Goal: Task Accomplishment & Management: Manage account settings

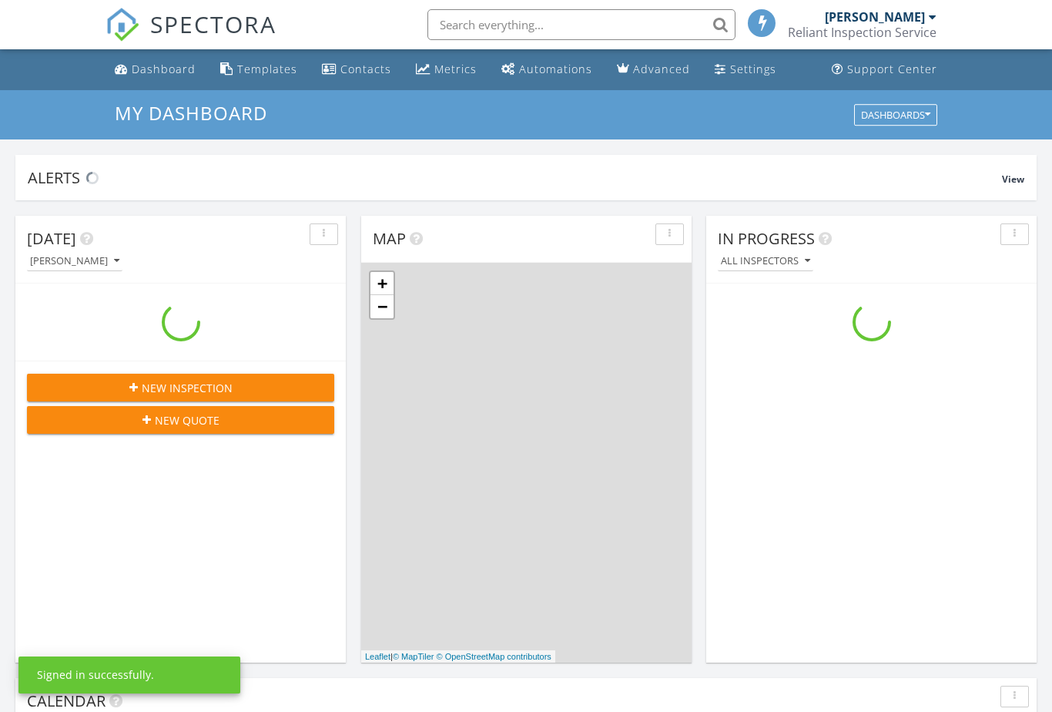
scroll to position [1402, 1053]
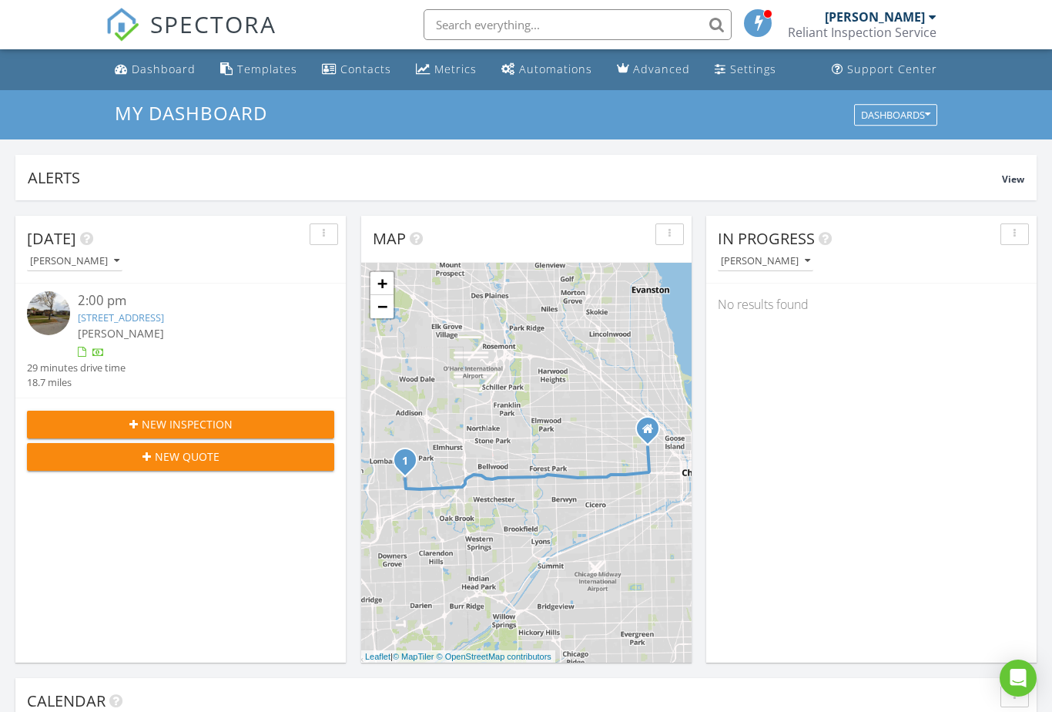
click at [752, 28] on div at bounding box center [758, 23] width 28 height 28
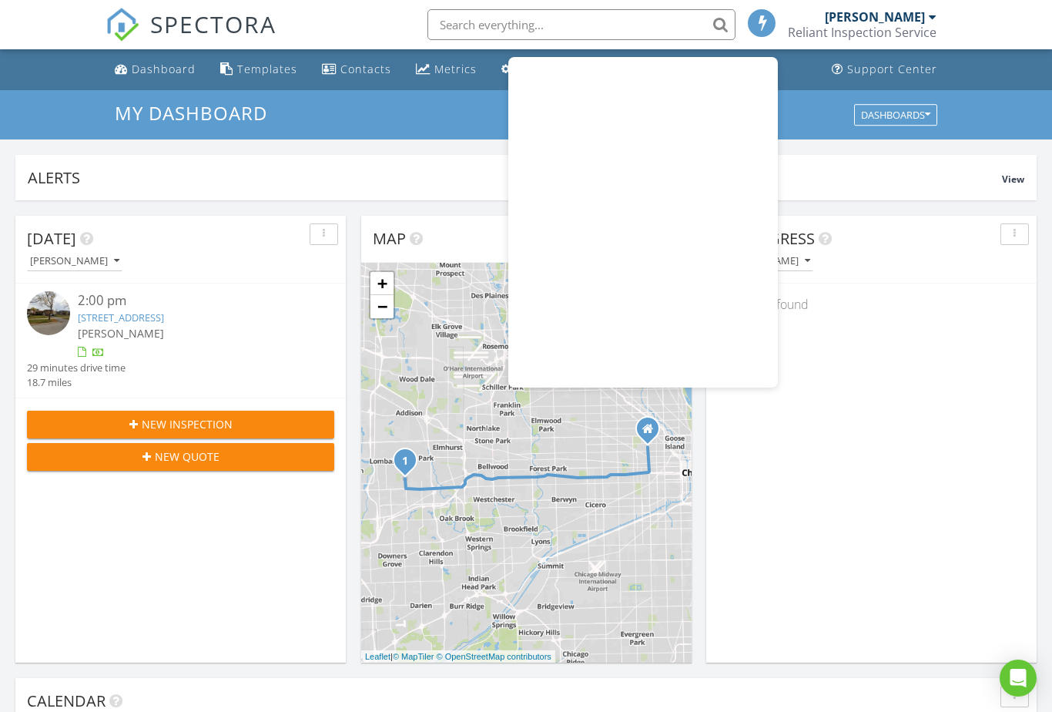
click at [800, 195] on div "Alerts View" at bounding box center [525, 177] width 1021 height 45
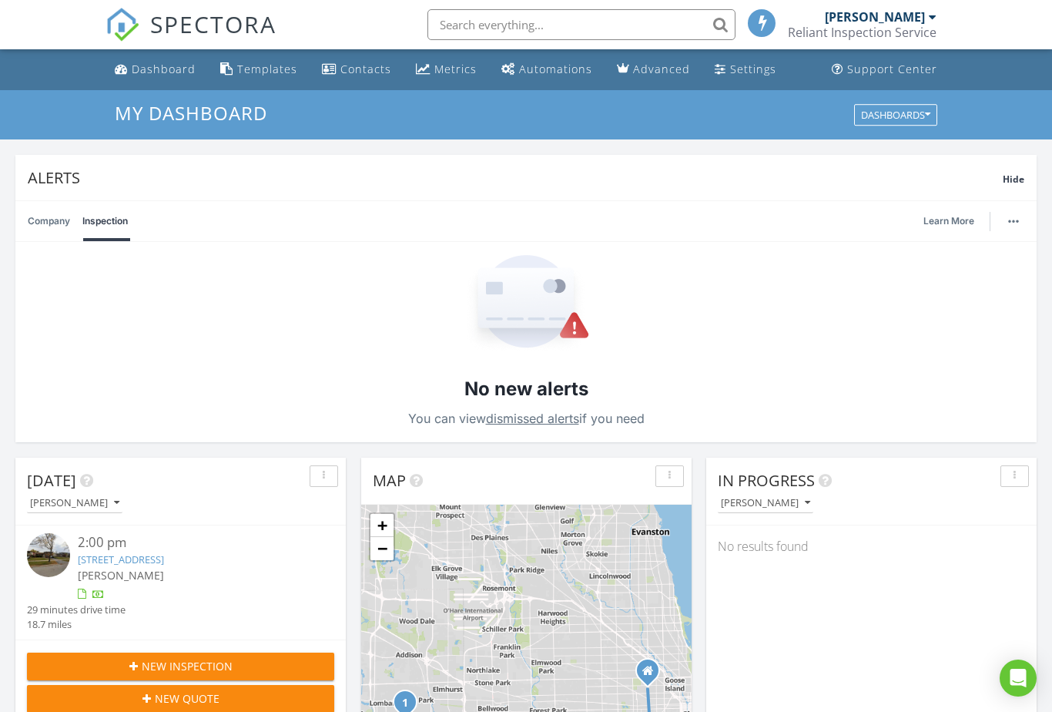
click at [585, 315] on img at bounding box center [526, 303] width 128 height 96
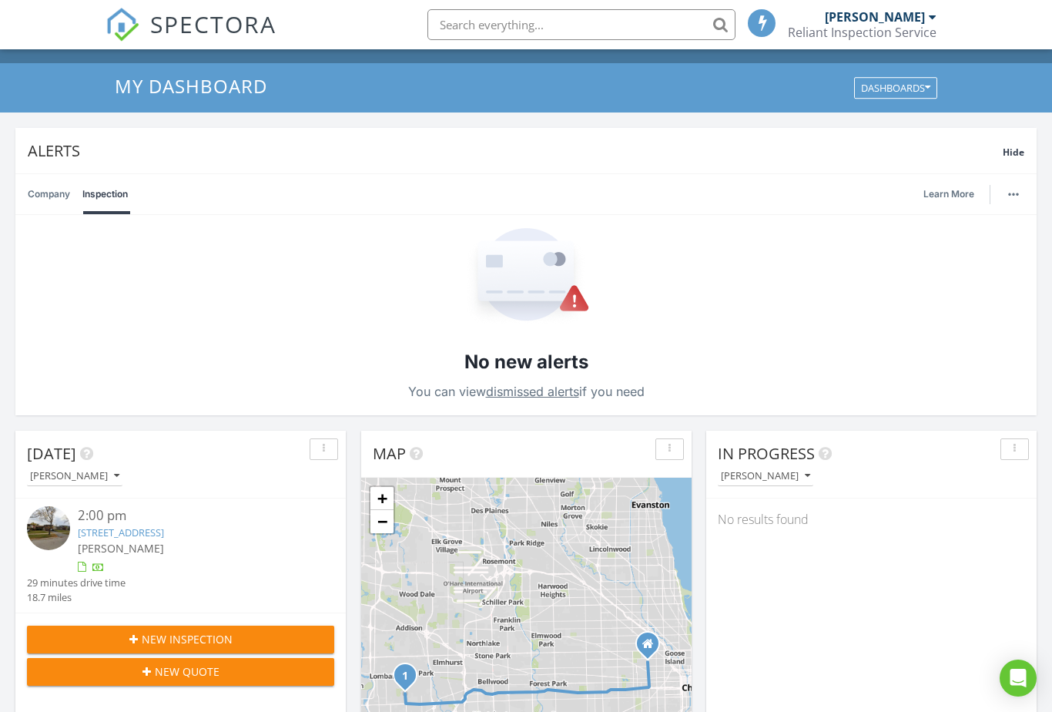
scroll to position [0, 0]
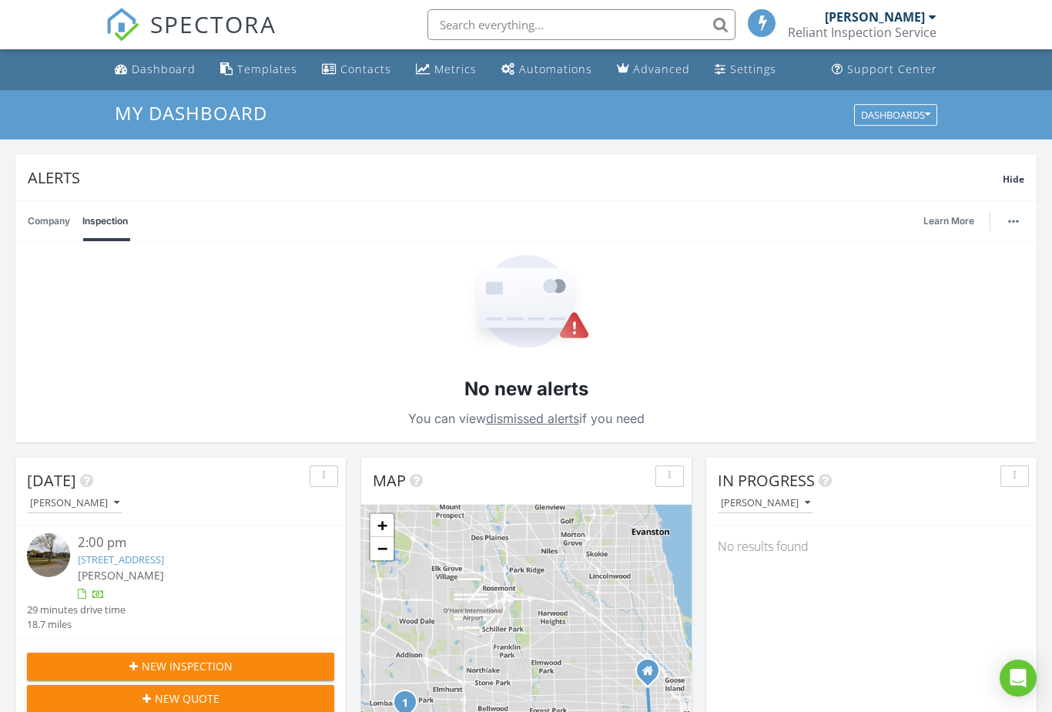
click at [146, 63] on div "Dashboard" at bounding box center [164, 69] width 64 height 15
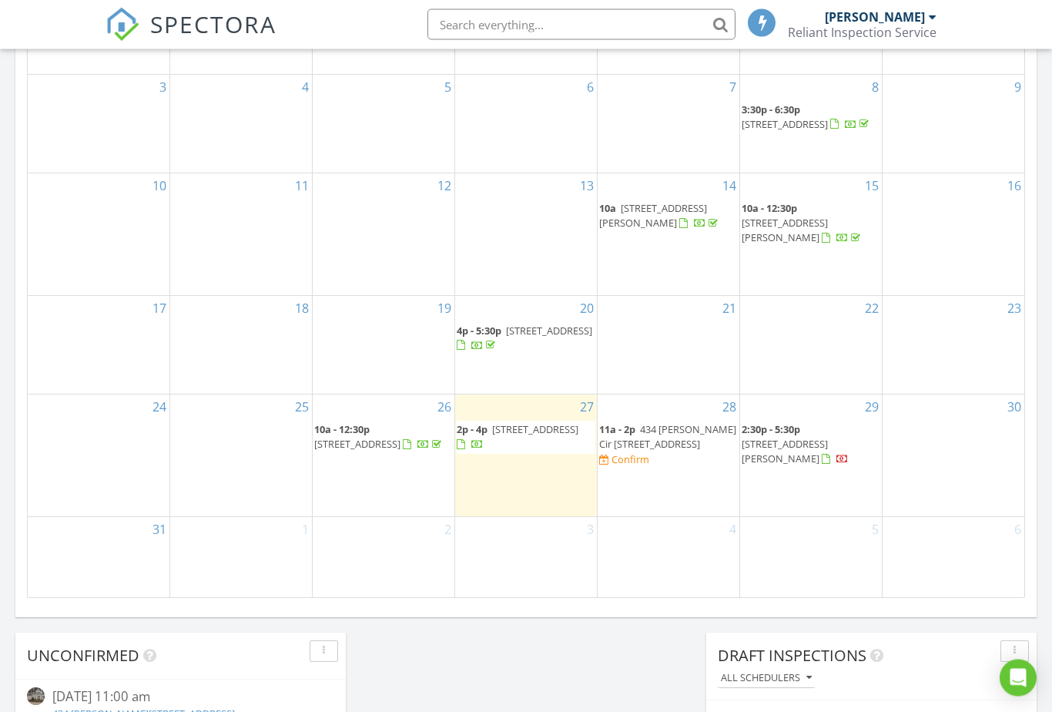
scroll to position [816, 0]
click at [702, 324] on div at bounding box center [669, 333] width 142 height 25
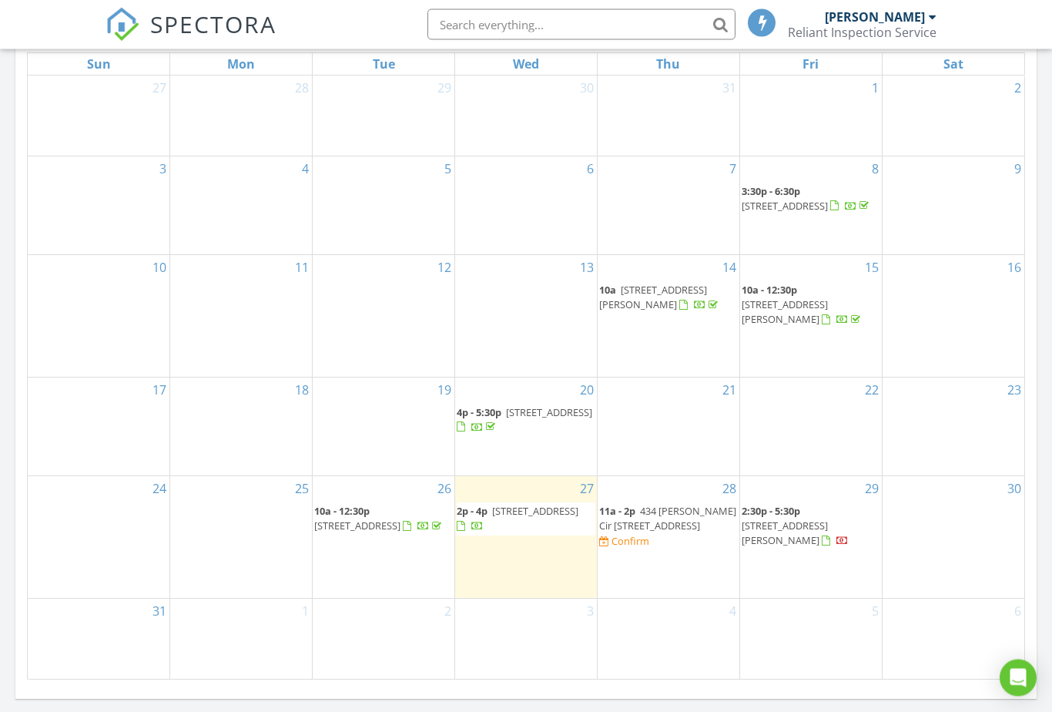
scroll to position [734, 0]
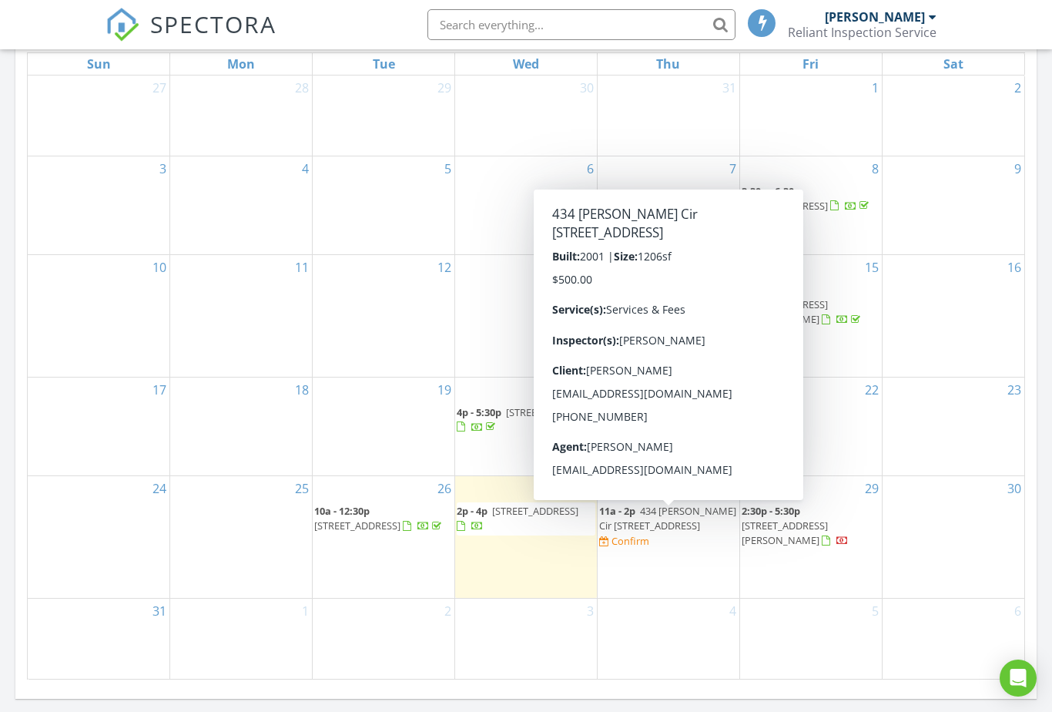
click at [662, 527] on span "434 Mcdaniels Cir 304, Clarendon Hills 60514" at bounding box center [667, 518] width 137 height 28
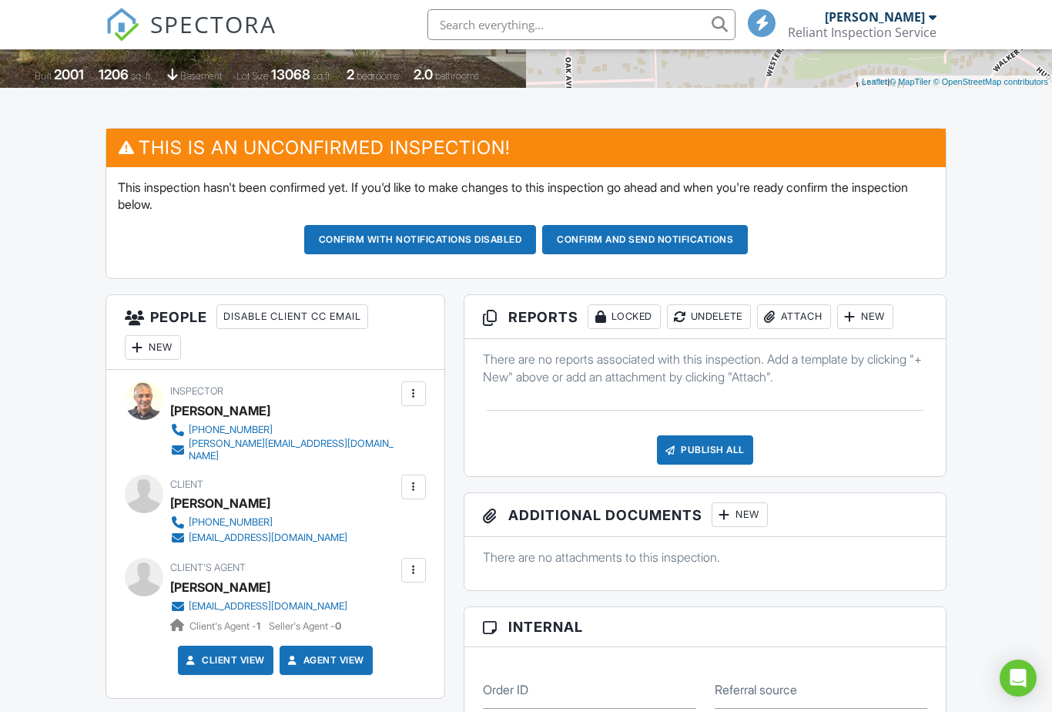
scroll to position [324, 0]
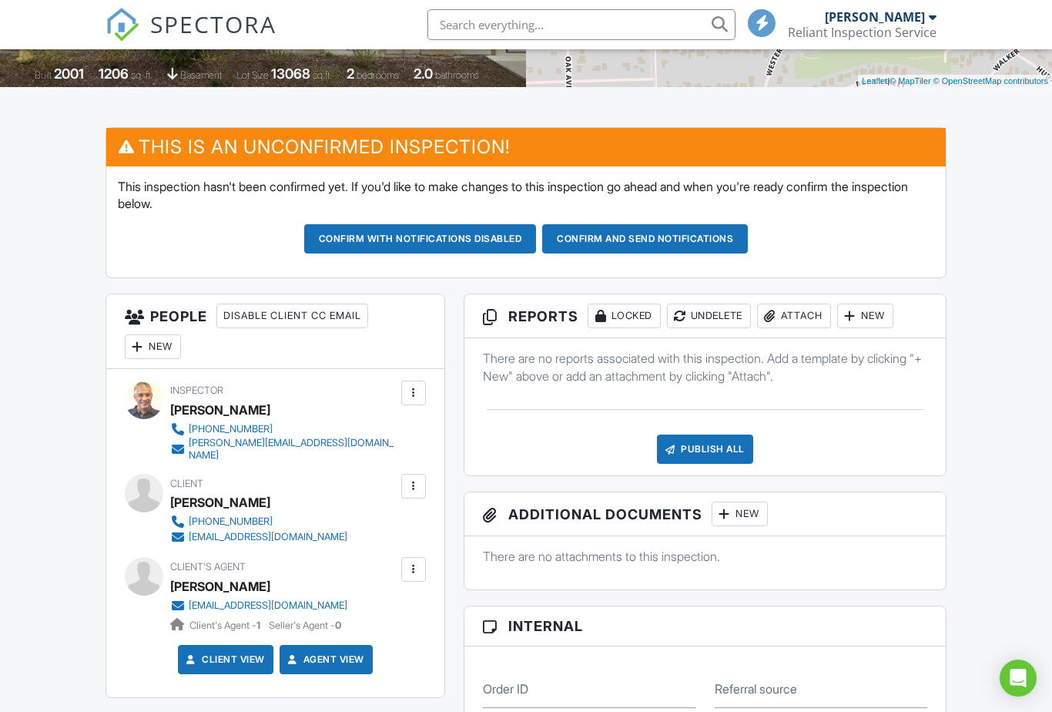
click at [537, 232] on button "Confirm and send notifications" at bounding box center [420, 238] width 233 height 29
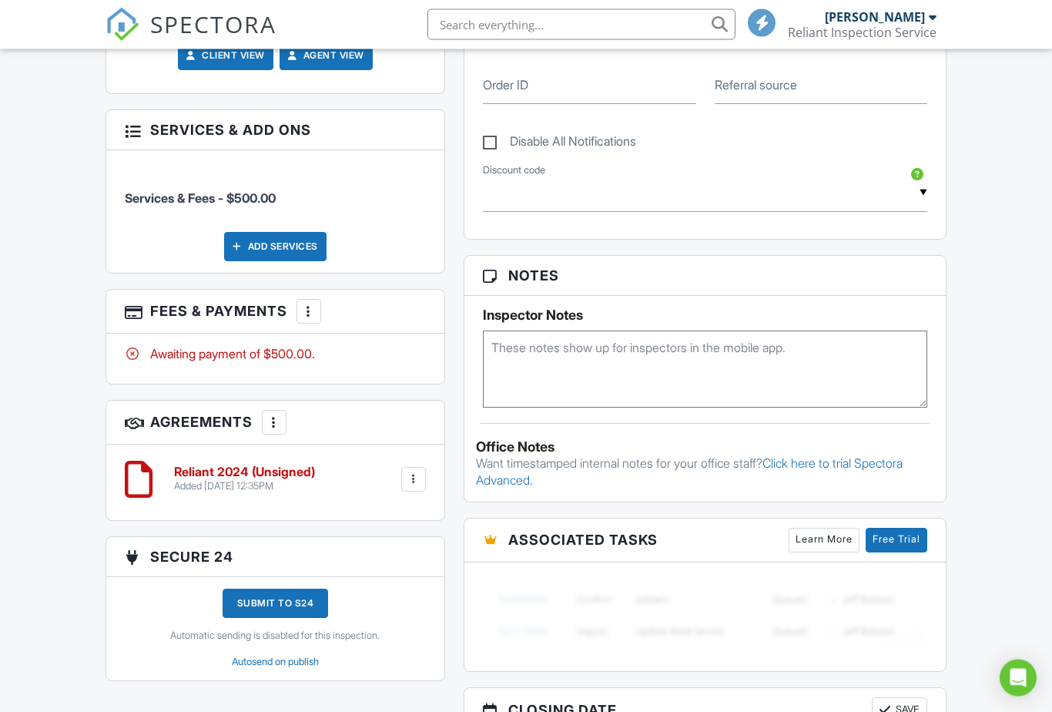
scroll to position [763, 0]
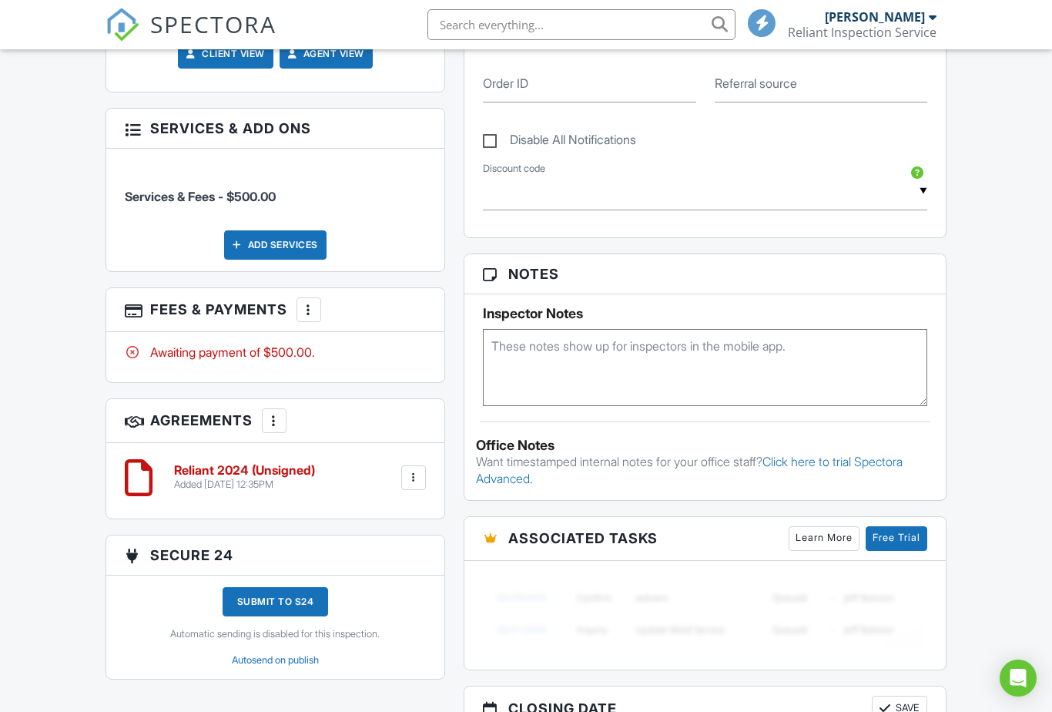
click at [181, 465] on h6 "Reliant 2024 (Unsigned)" at bounding box center [244, 471] width 141 height 14
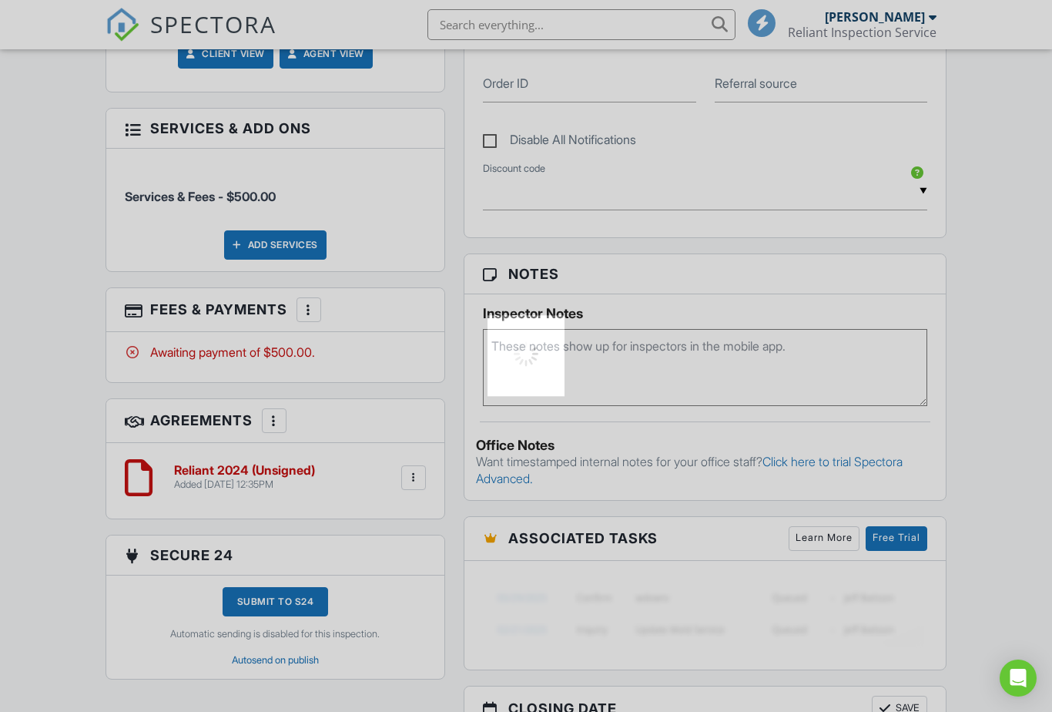
scroll to position [806, 0]
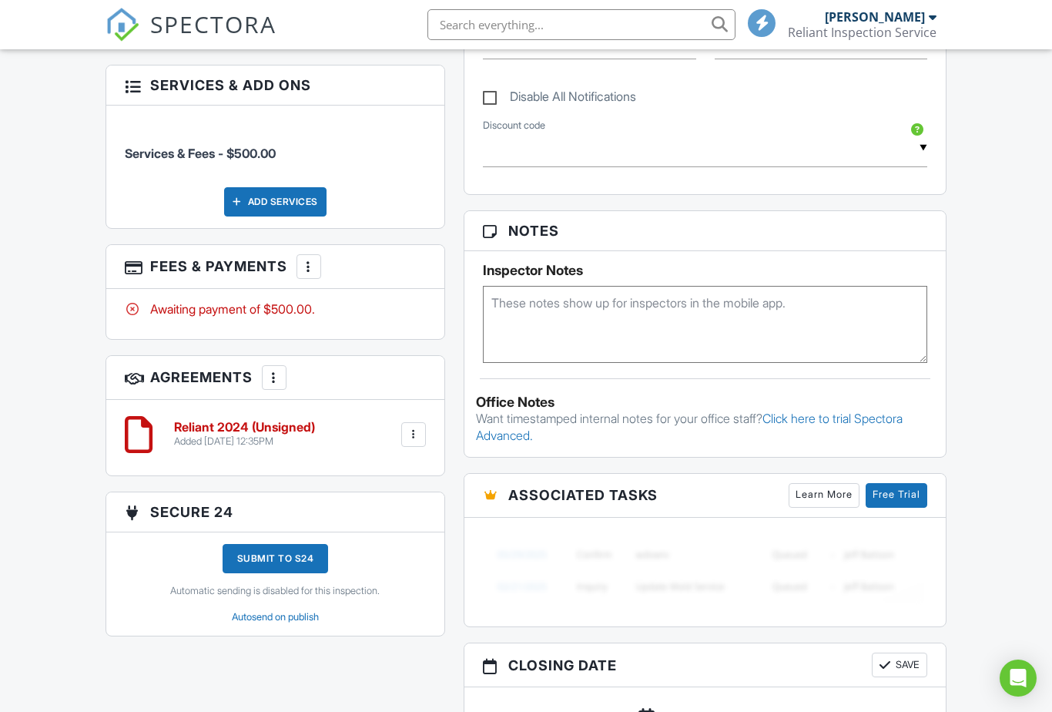
click at [984, 193] on div "Dashboard Templates Contacts Metrics Automations Advanced Settings Support Cent…" at bounding box center [526, 244] width 1052 height 2002
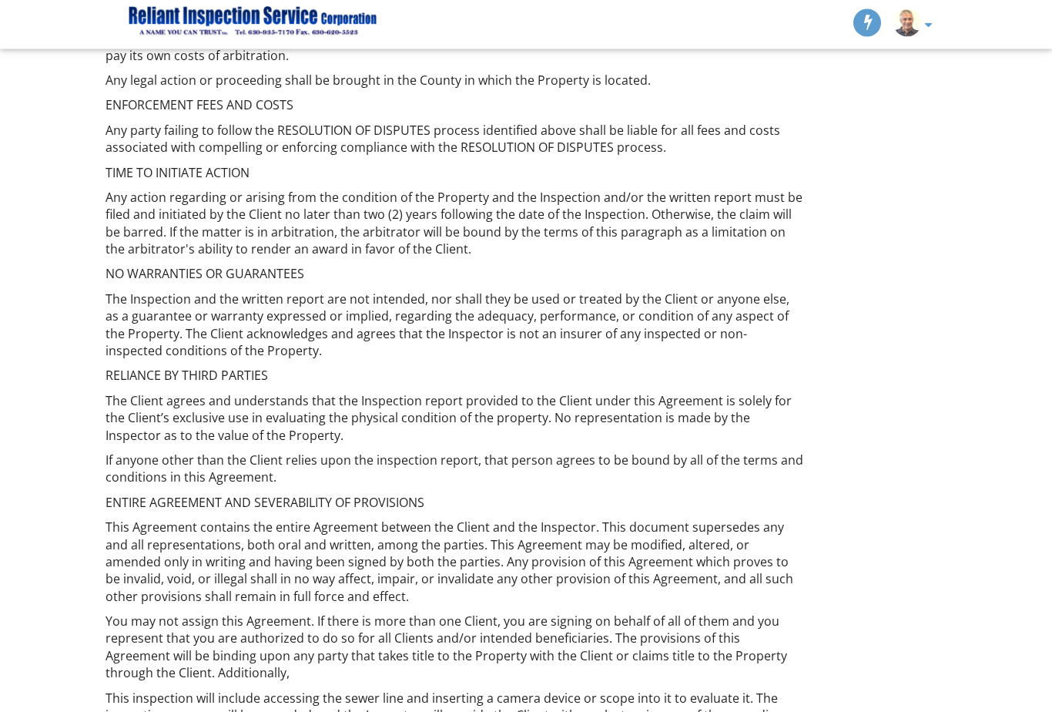
scroll to position [2205, 0]
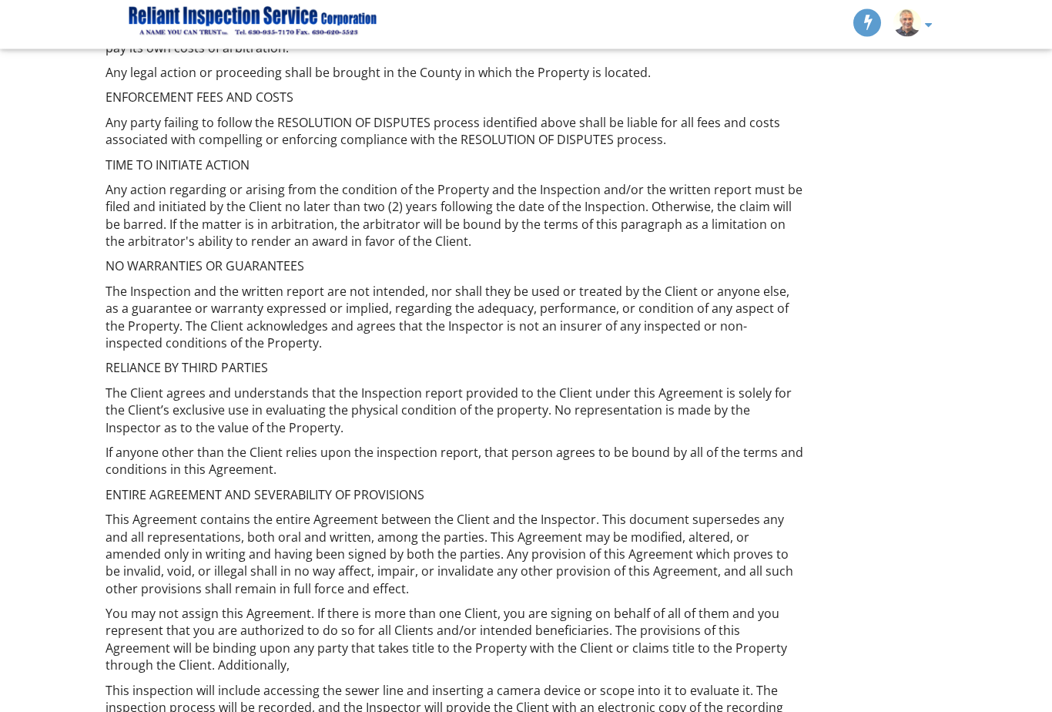
click at [938, 11] on link at bounding box center [916, 24] width 47 height 49
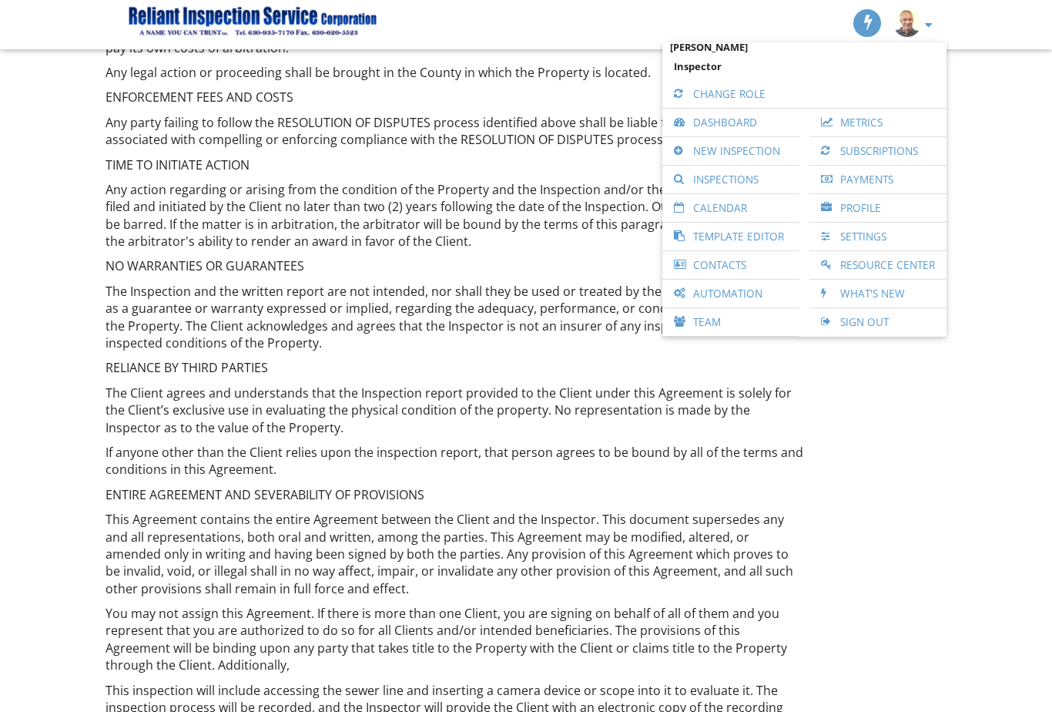
click at [939, 13] on link at bounding box center [916, 24] width 47 height 49
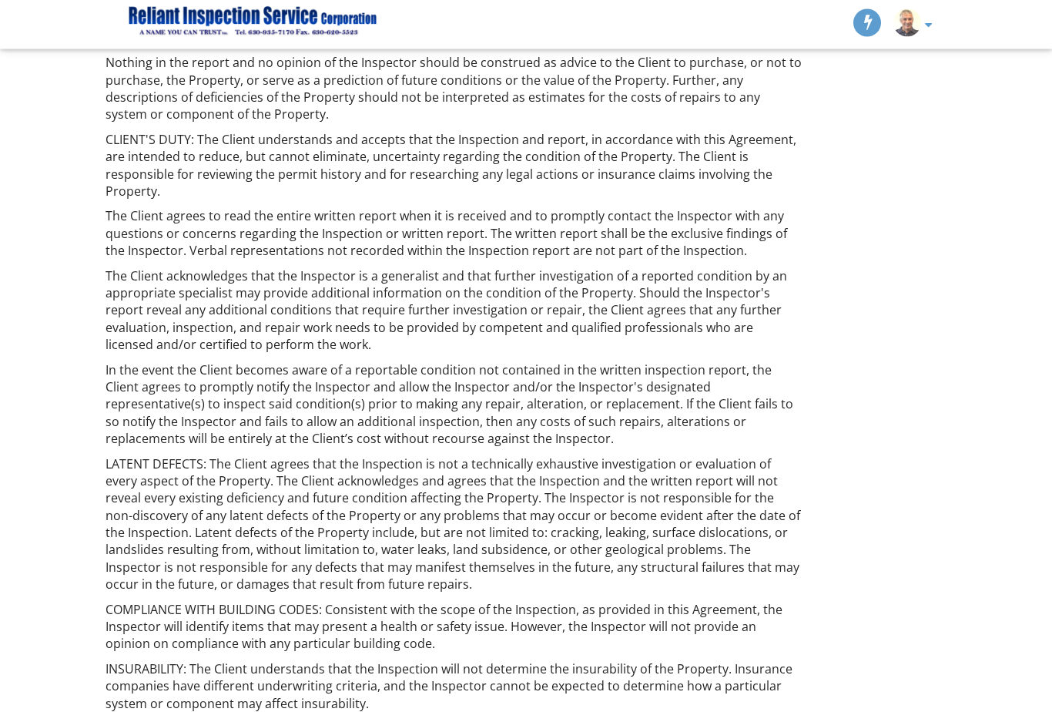
scroll to position [637, 0]
